Goal: Complete application form

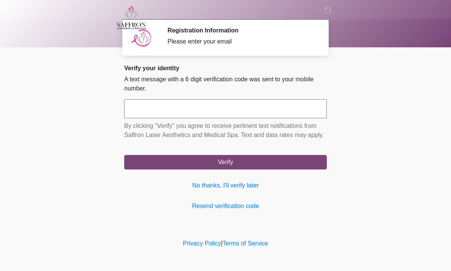
scroll to position [0, 0]
click at [241, 190] on link "No thanks, I'll verify later" at bounding box center [225, 185] width 202 height 9
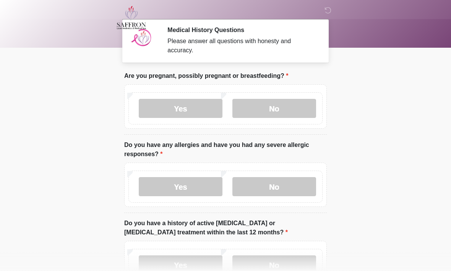
click at [275, 106] on label "No" at bounding box center [274, 108] width 84 height 19
click at [282, 190] on label "No" at bounding box center [274, 186] width 84 height 19
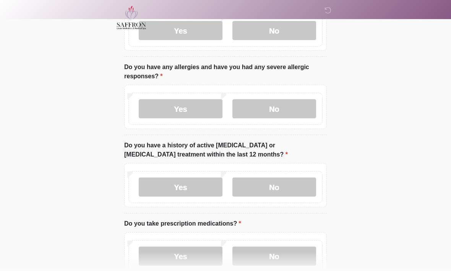
scroll to position [81, 0]
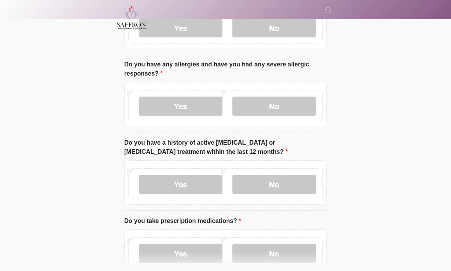
click at [282, 183] on label "No" at bounding box center [274, 184] width 84 height 19
click at [287, 252] on label "No" at bounding box center [274, 253] width 84 height 19
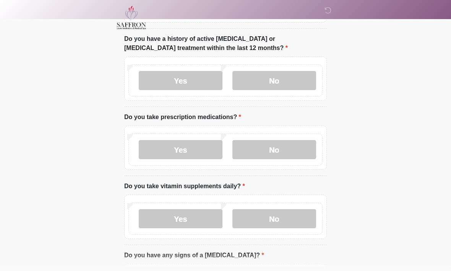
scroll to position [192, 0]
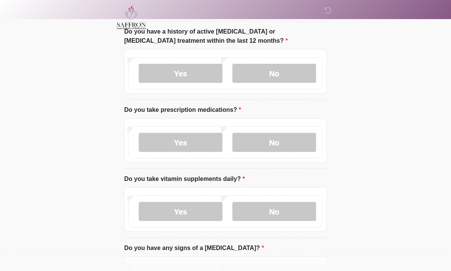
click at [276, 213] on label "No" at bounding box center [274, 211] width 84 height 19
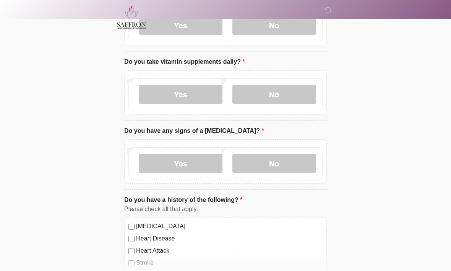
click at [279, 163] on label "No" at bounding box center [274, 163] width 84 height 19
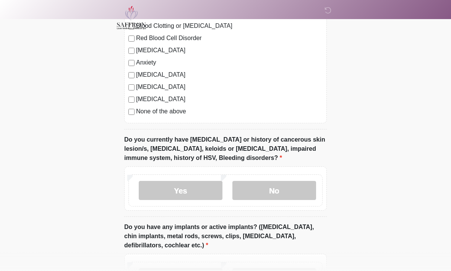
scroll to position [560, 0]
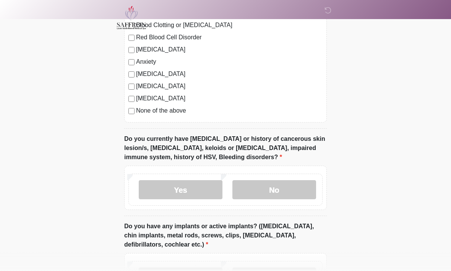
click at [289, 187] on label "No" at bounding box center [274, 189] width 84 height 19
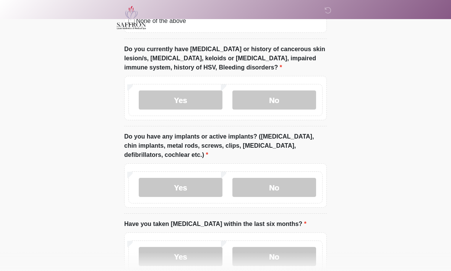
scroll to position [650, 0]
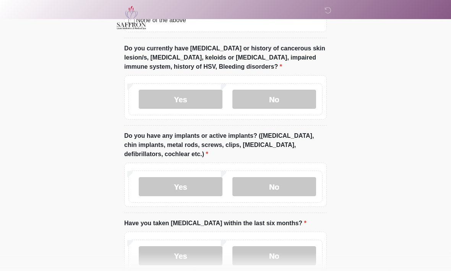
click at [186, 186] on label "Yes" at bounding box center [181, 186] width 84 height 19
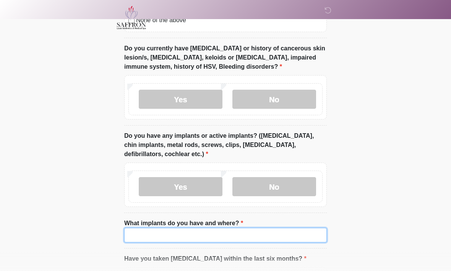
click at [199, 232] on input "What implants do you have and where?" at bounding box center [225, 235] width 202 height 15
type input "******"
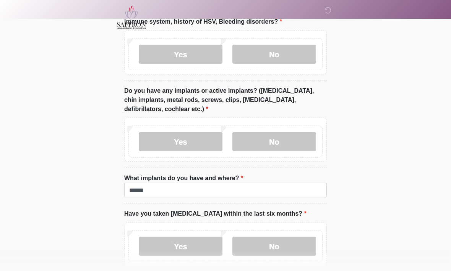
scroll to position [732, 0]
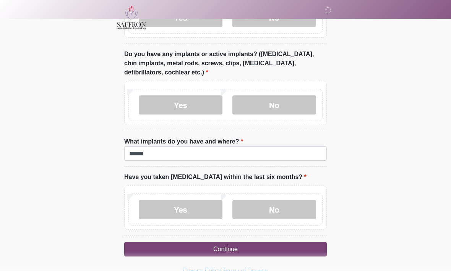
click at [287, 209] on label "No" at bounding box center [274, 210] width 84 height 19
click at [266, 248] on button "Continue" at bounding box center [225, 250] width 202 height 15
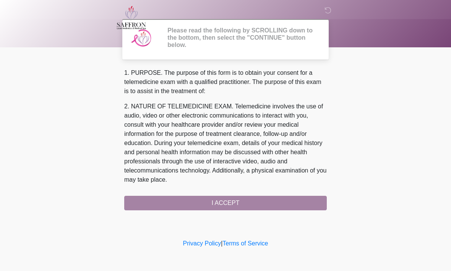
scroll to position [0, 0]
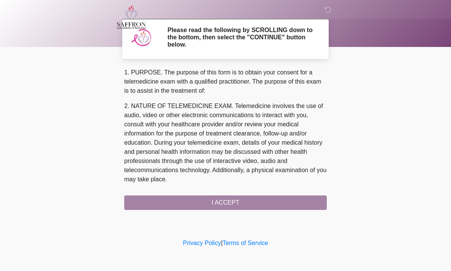
click at [244, 201] on div "1. PURPOSE. The purpose of this form is to obtain your consent for a telemedici…" at bounding box center [225, 139] width 202 height 142
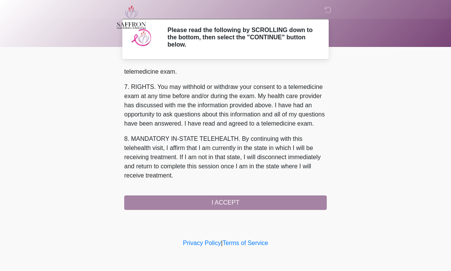
scroll to position [343, 0]
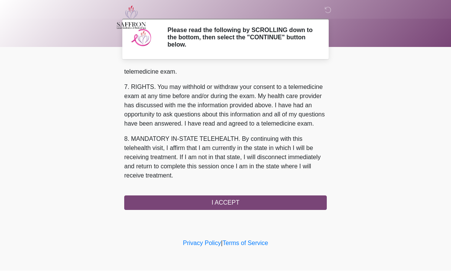
click at [224, 202] on button "I ACCEPT" at bounding box center [225, 203] width 202 height 15
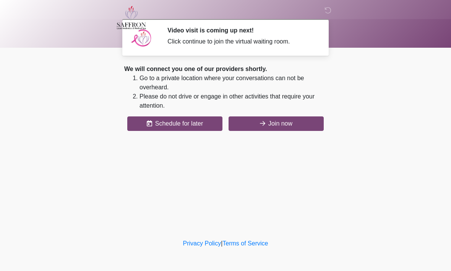
click at [281, 128] on button "Join now" at bounding box center [275, 124] width 95 height 15
